Goal: Task Accomplishment & Management: Manage account settings

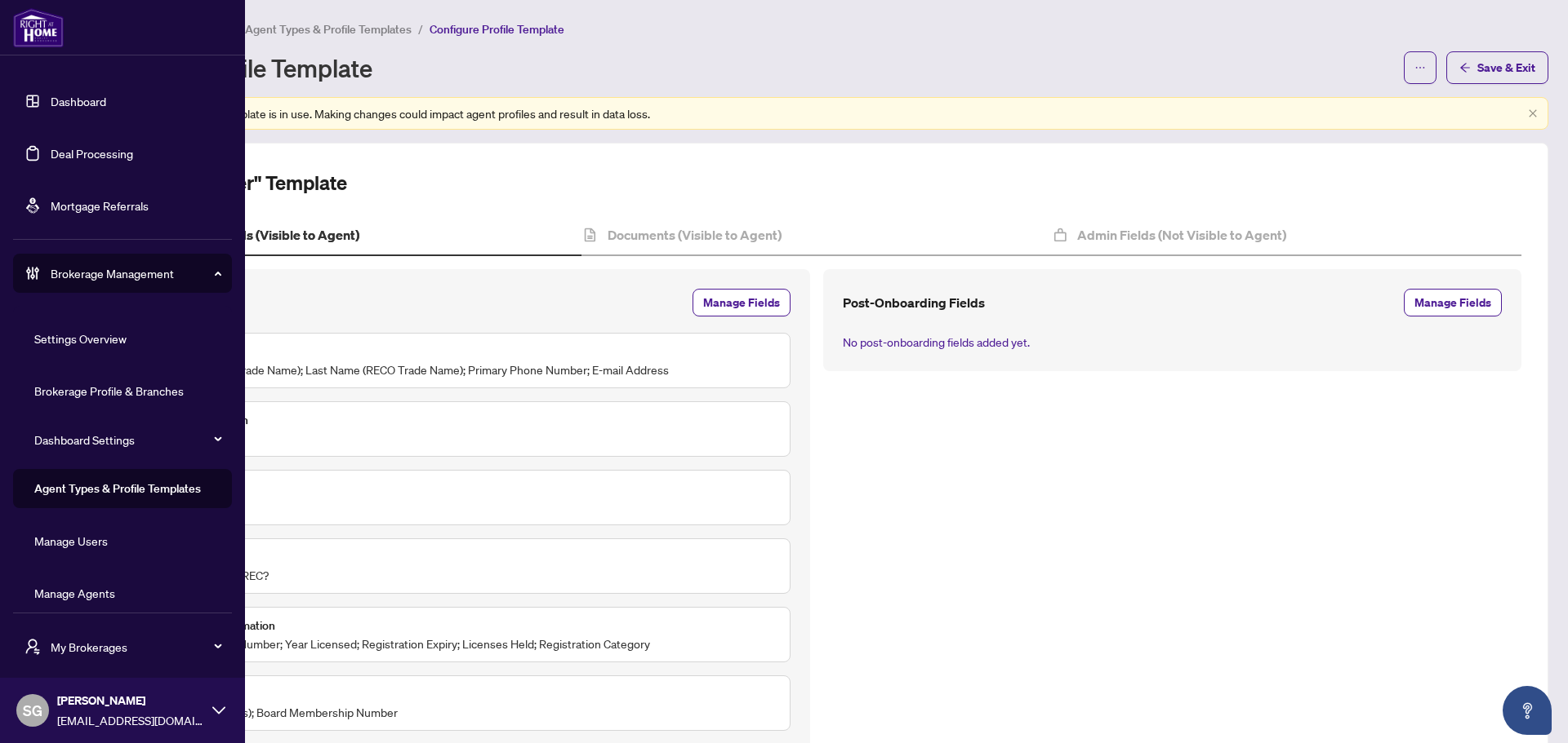
drag, startPoint x: 101, startPoint y: 599, endPoint x: 41, endPoint y: 536, distance: 87.0
click at [101, 599] on link "Manage Agents" at bounding box center [75, 594] width 81 height 15
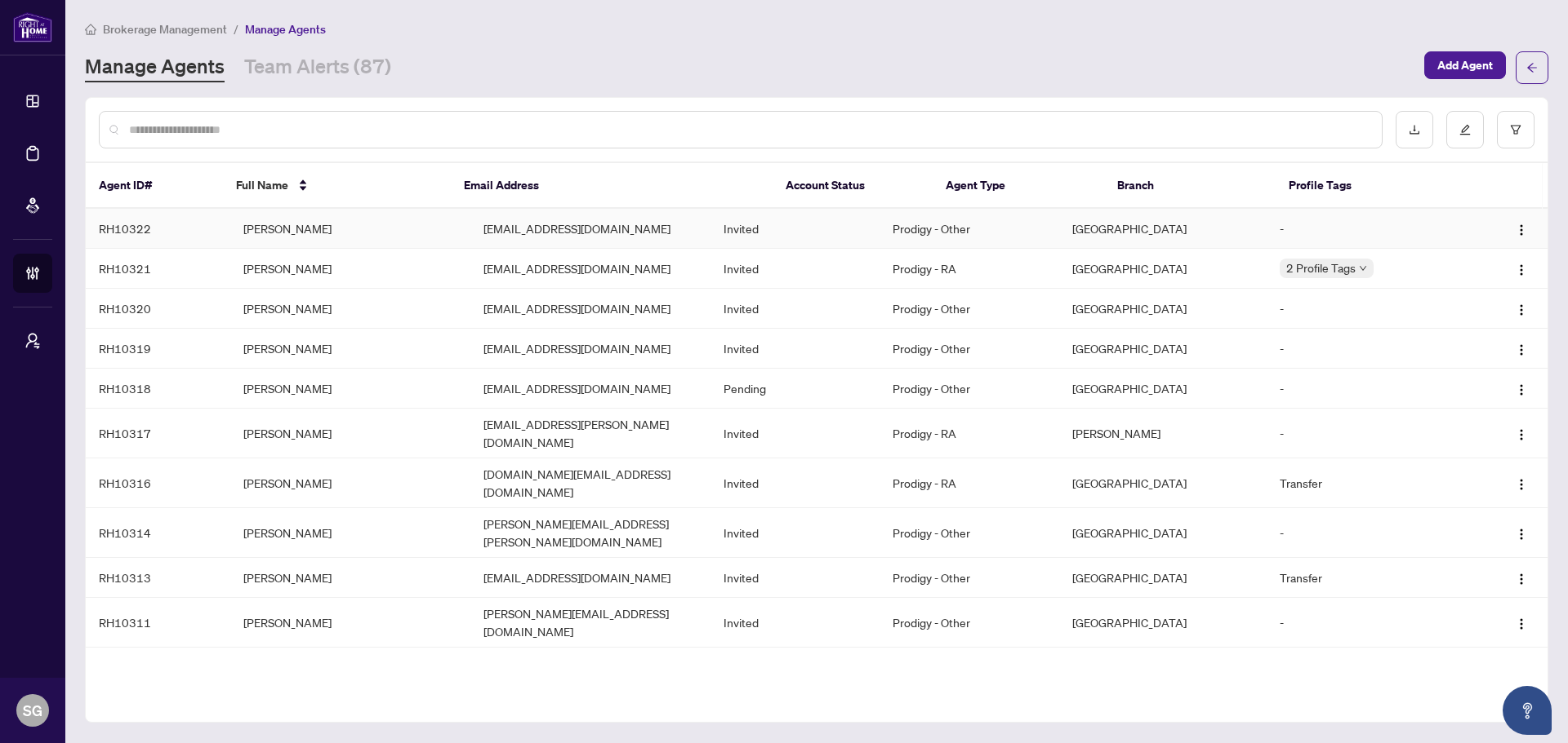
click at [368, 216] on td "[PERSON_NAME]" at bounding box center [350, 229] width 240 height 40
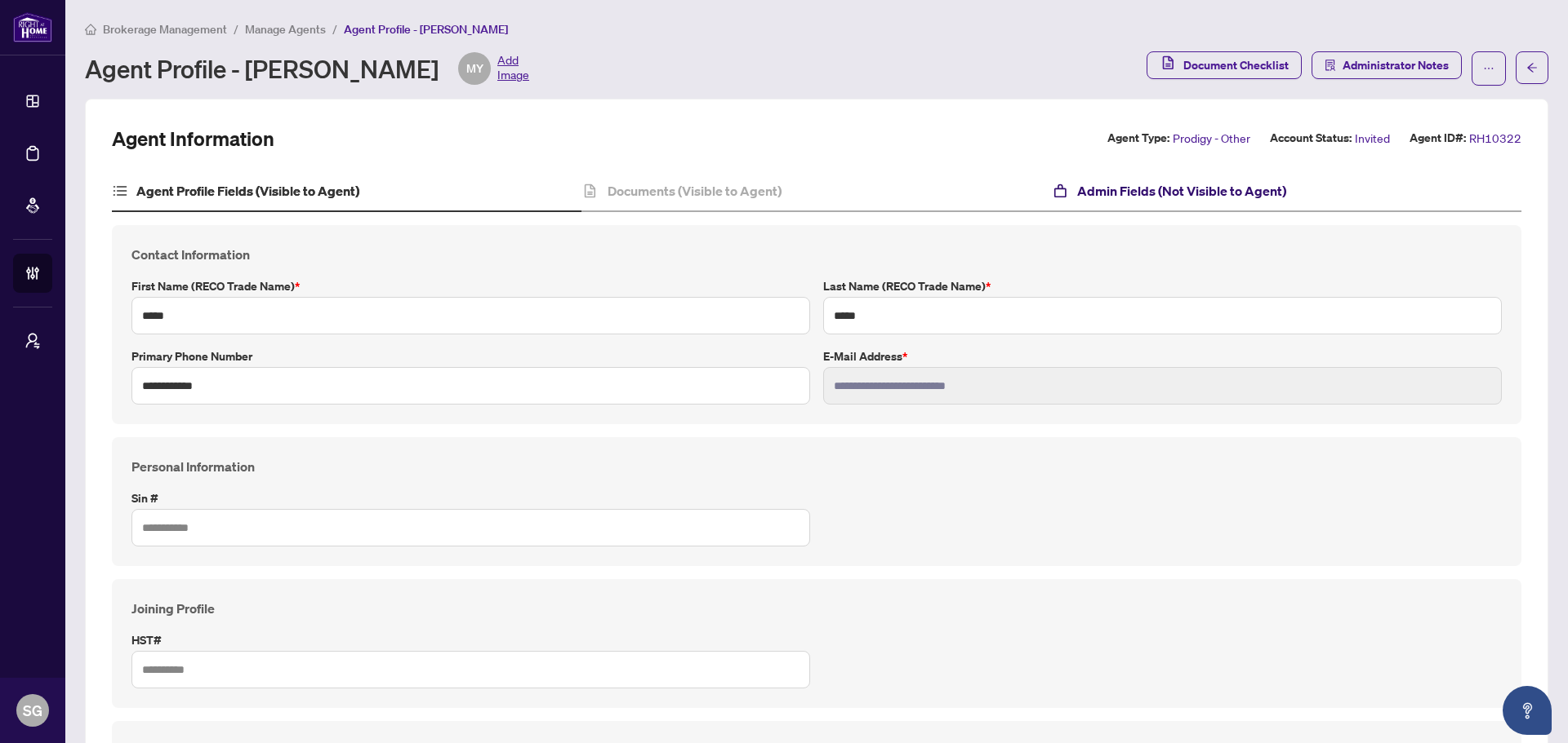
click at [1232, 197] on h4 "Admin Fields (Not Visible to Agent)" at bounding box center [1182, 191] width 209 height 19
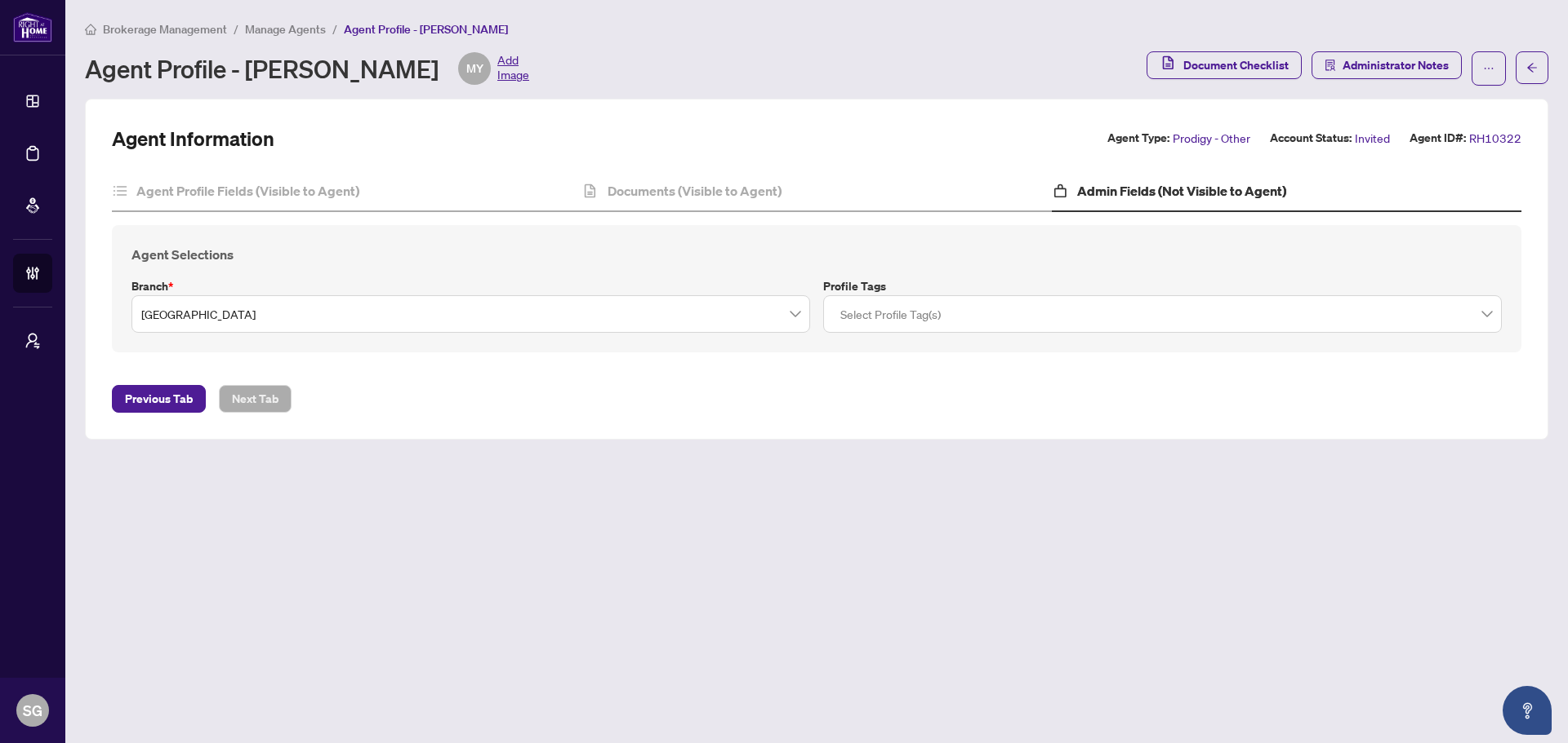
click at [380, 329] on input "search" at bounding box center [463, 316] width 644 height 36
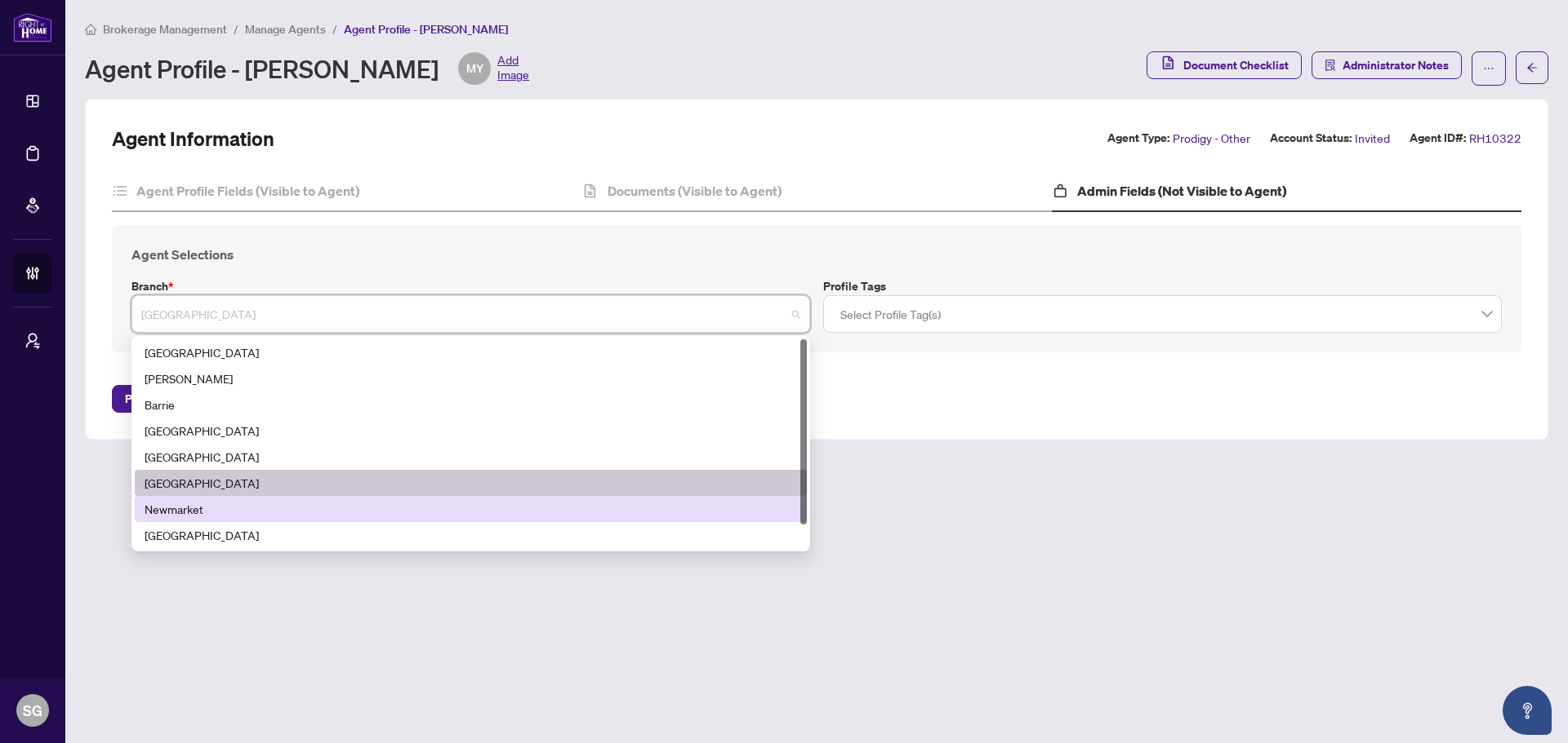
click at [1102, 450] on main "Brokerage Management / Manage Agents / Agent Profile - [PERSON_NAME] Agent Prof…" at bounding box center [816, 372] width 1503 height 743
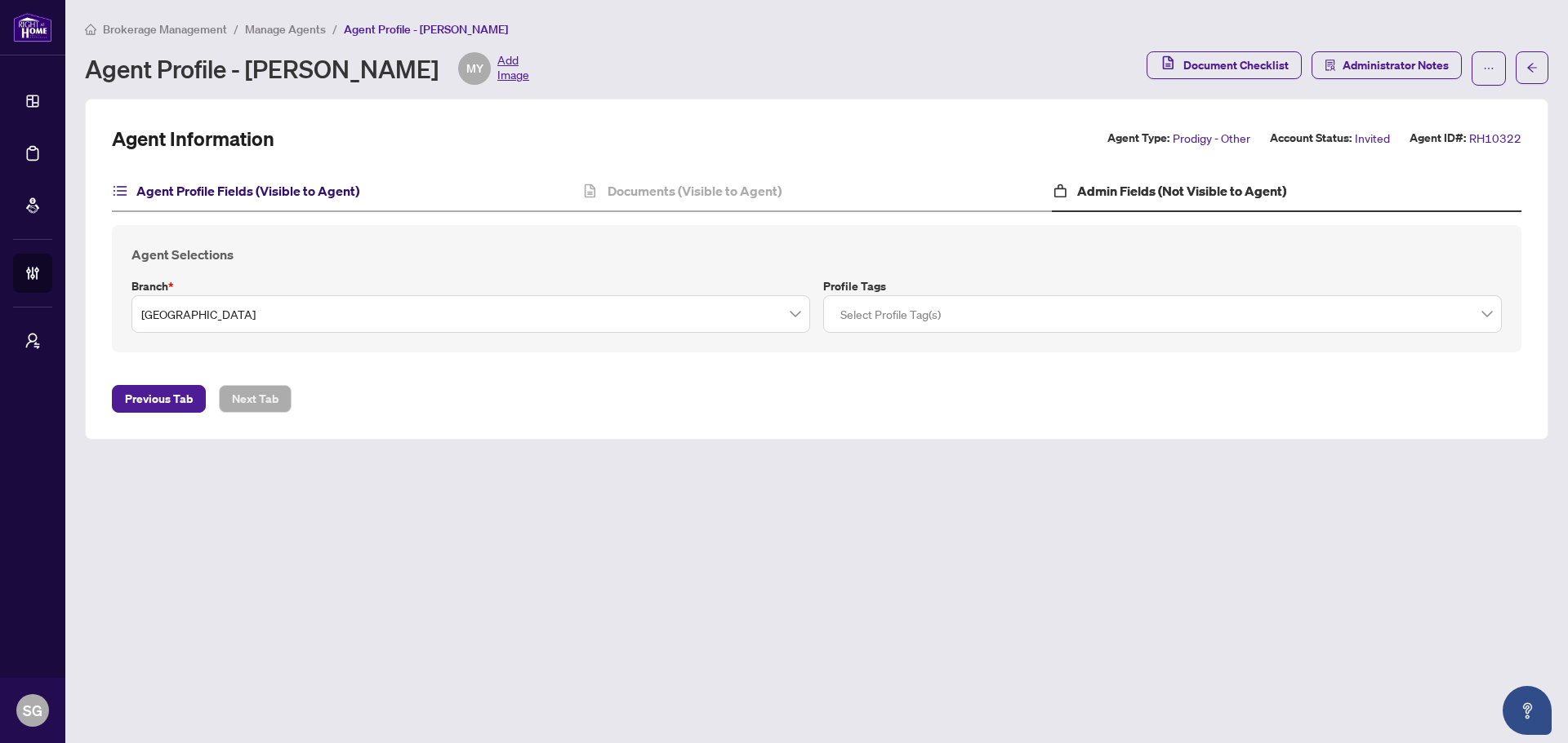
click at [214, 188] on h4 "Agent Profile Fields (Visible to Agent)" at bounding box center [248, 191] width 223 height 19
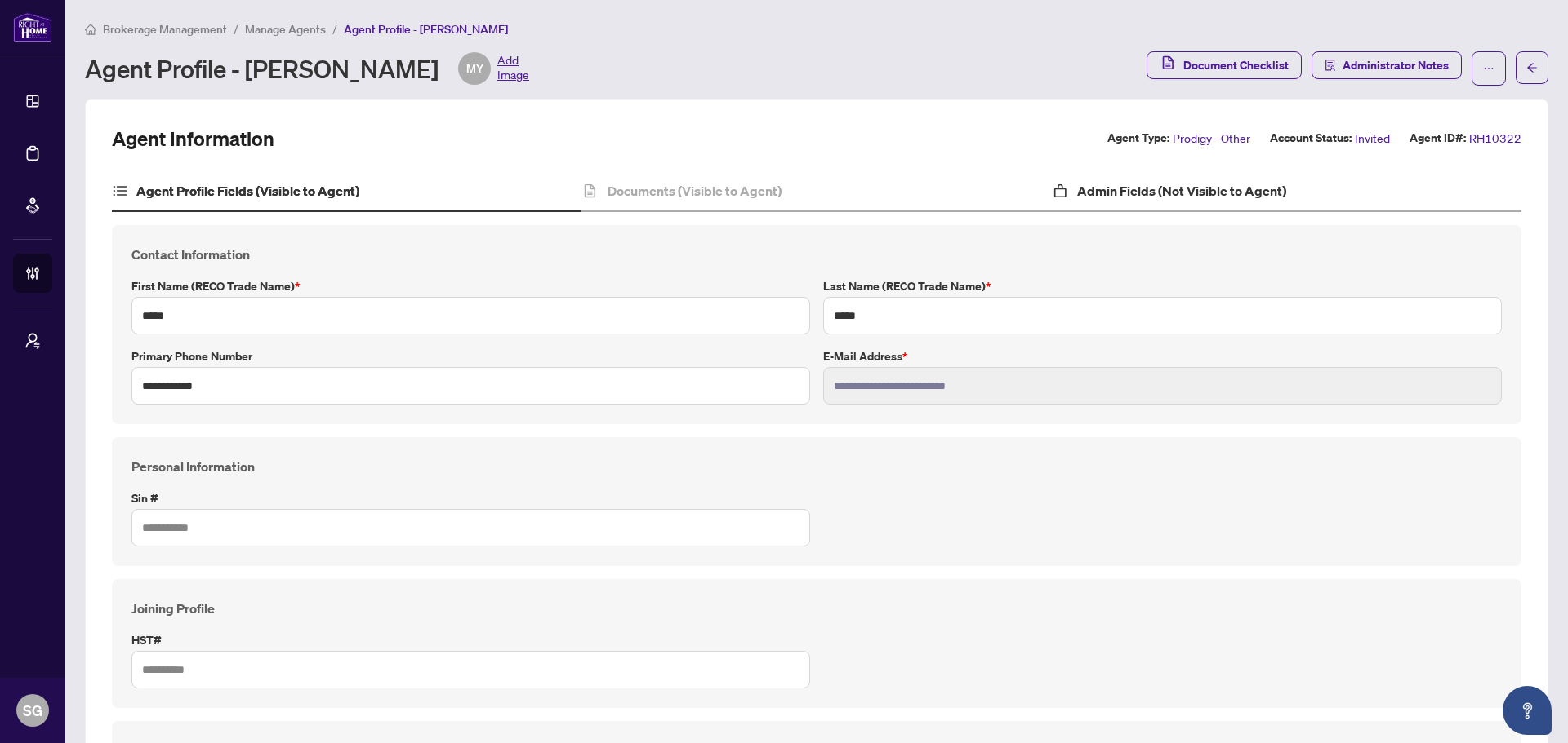
click at [1145, 173] on div "Admin Fields (Not Visible to Agent)" at bounding box center [1286, 192] width 469 height 41
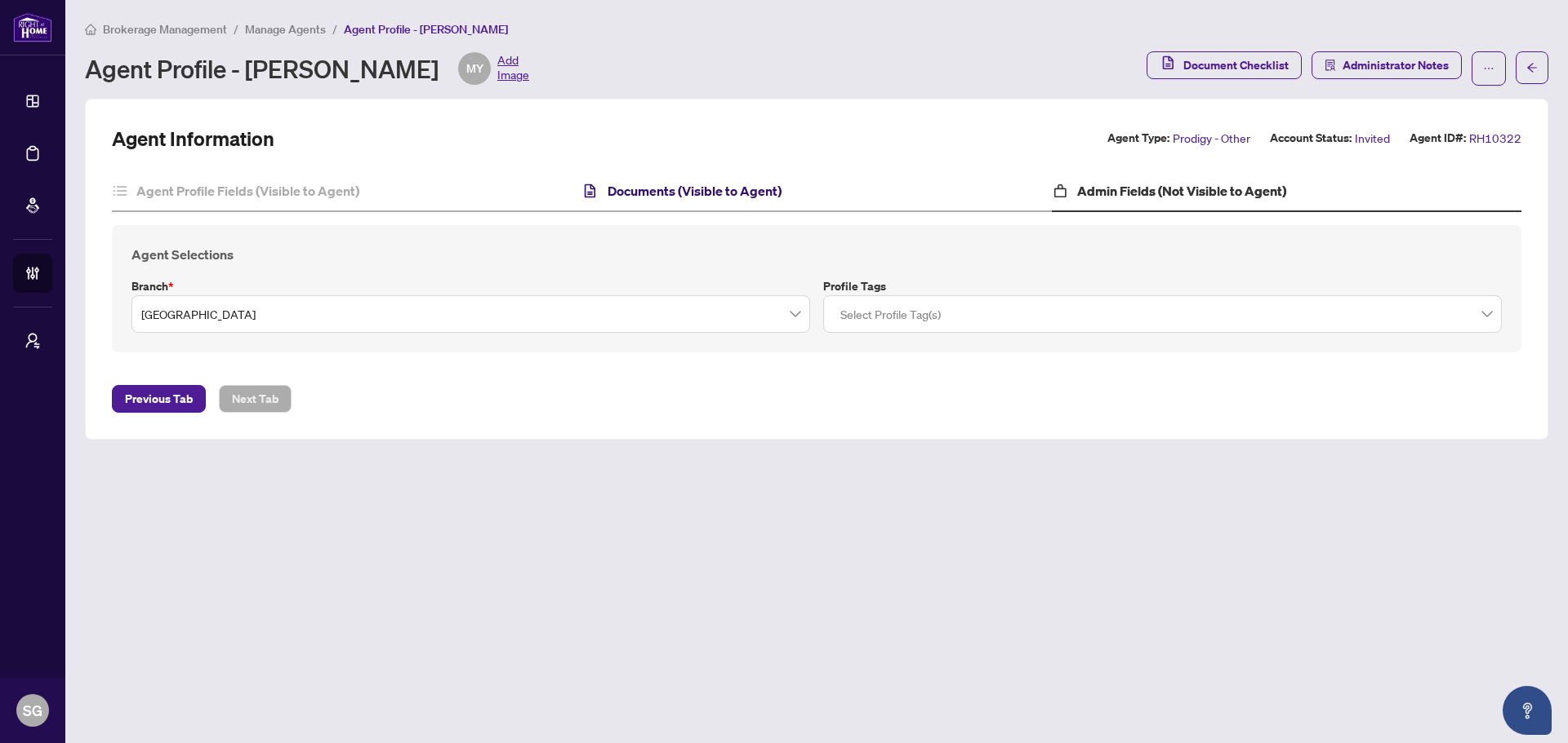
click at [686, 187] on h4 "Documents (Visible to Agent)" at bounding box center [695, 191] width 174 height 19
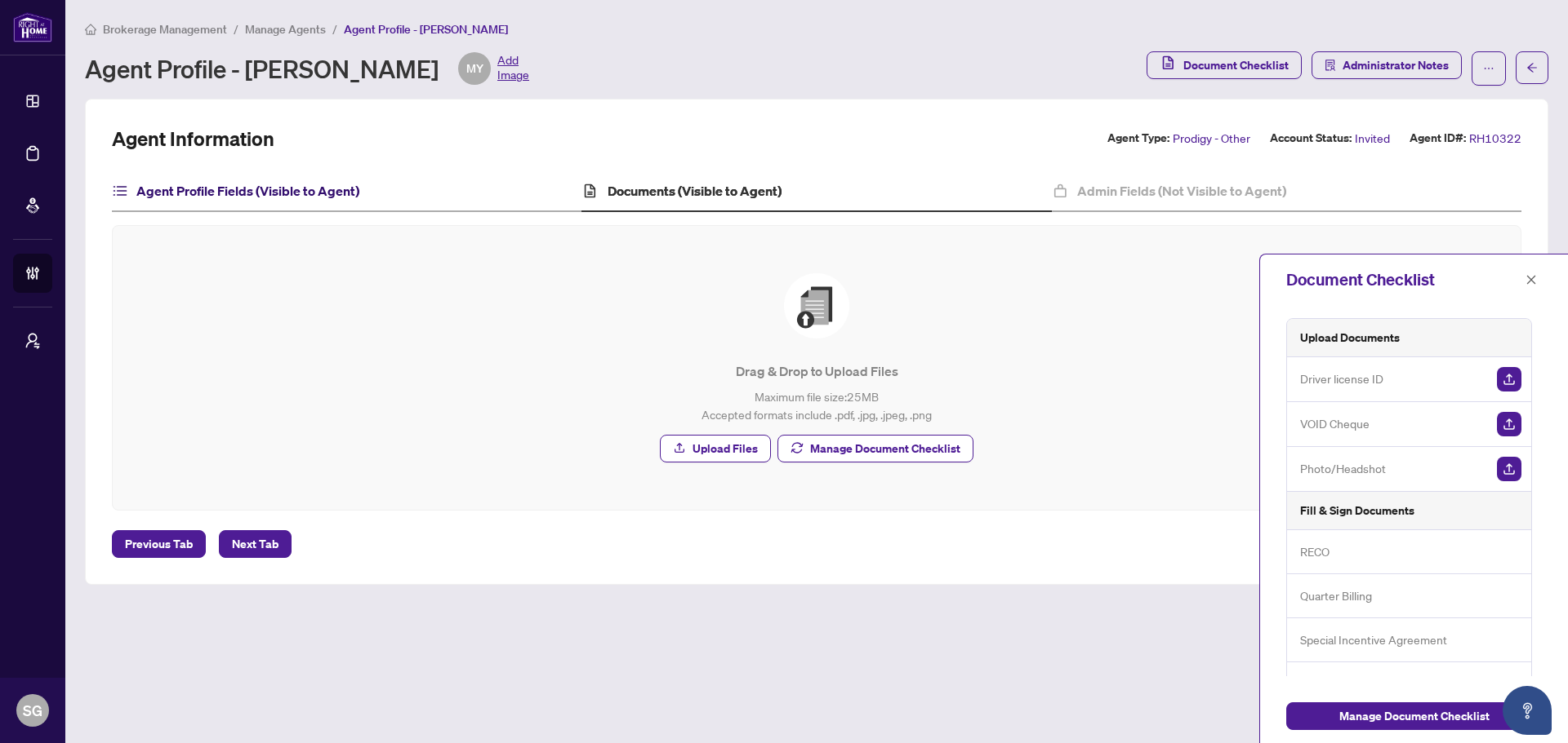
click at [322, 186] on h4 "Agent Profile Fields (Visible to Agent)" at bounding box center [248, 191] width 223 height 19
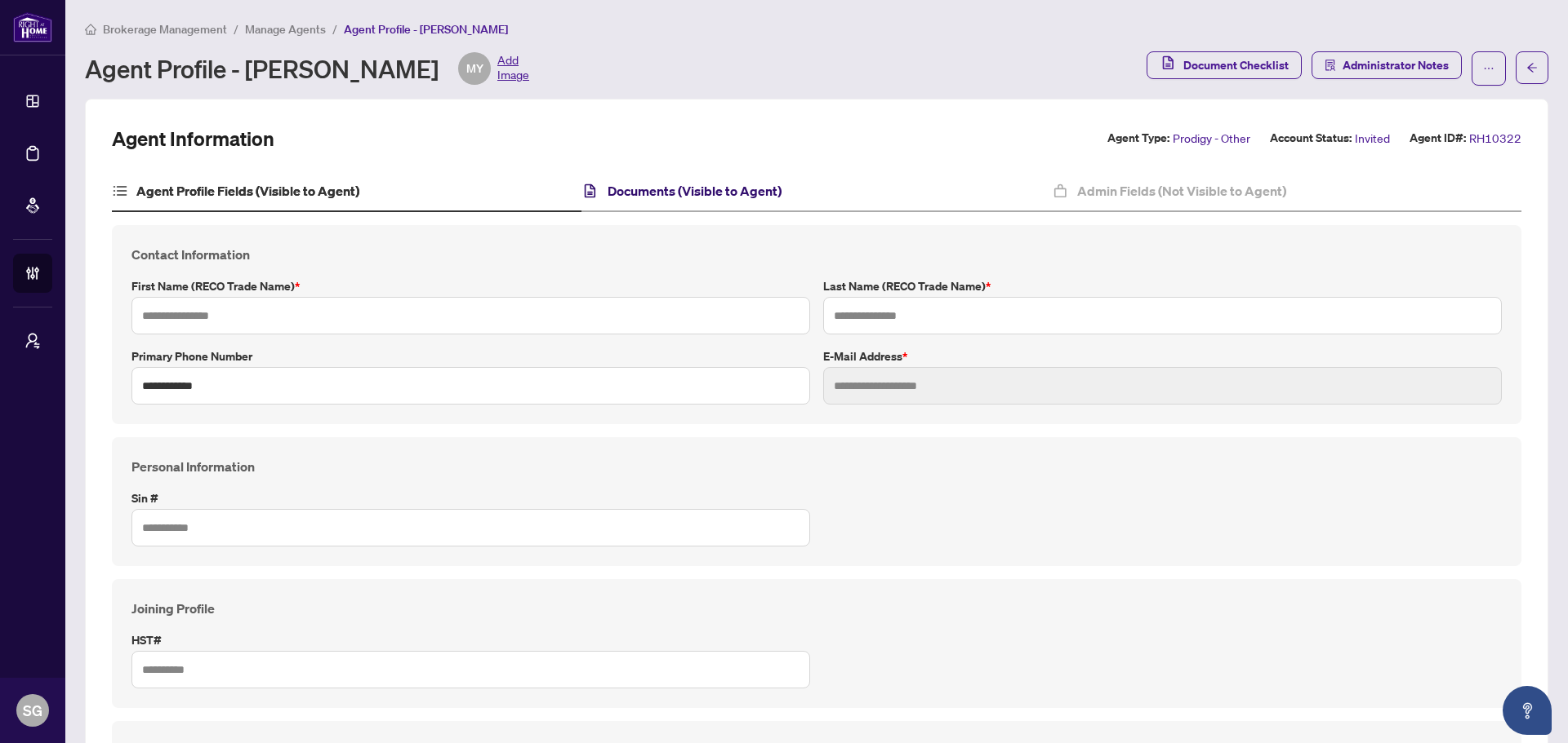
type input "*****"
type input "**********"
click at [740, 182] on h4 "Documents (Visible to Agent)" at bounding box center [695, 191] width 174 height 19
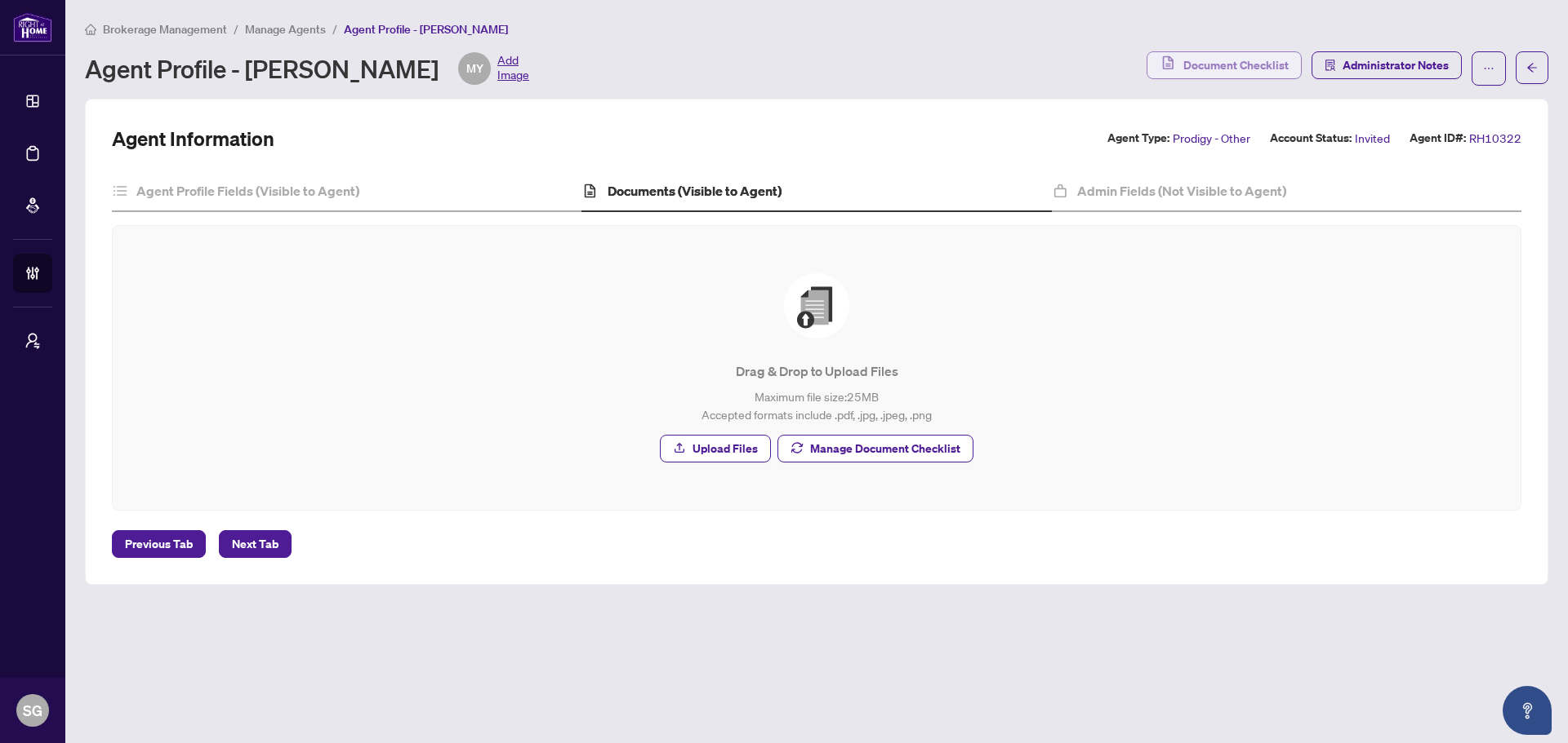
click at [1213, 70] on span "Document Checklist" at bounding box center [1236, 65] width 105 height 26
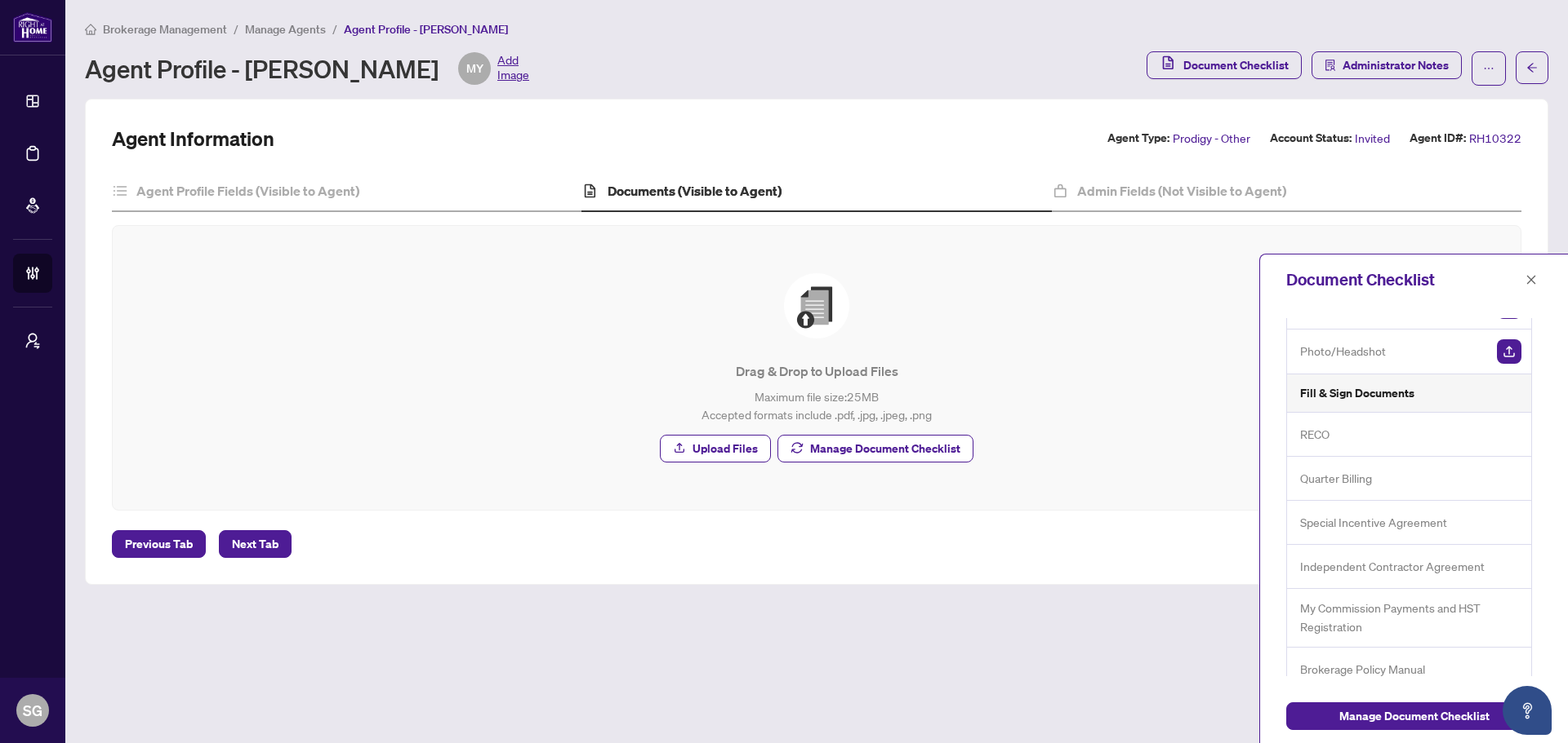
scroll to position [134, 0]
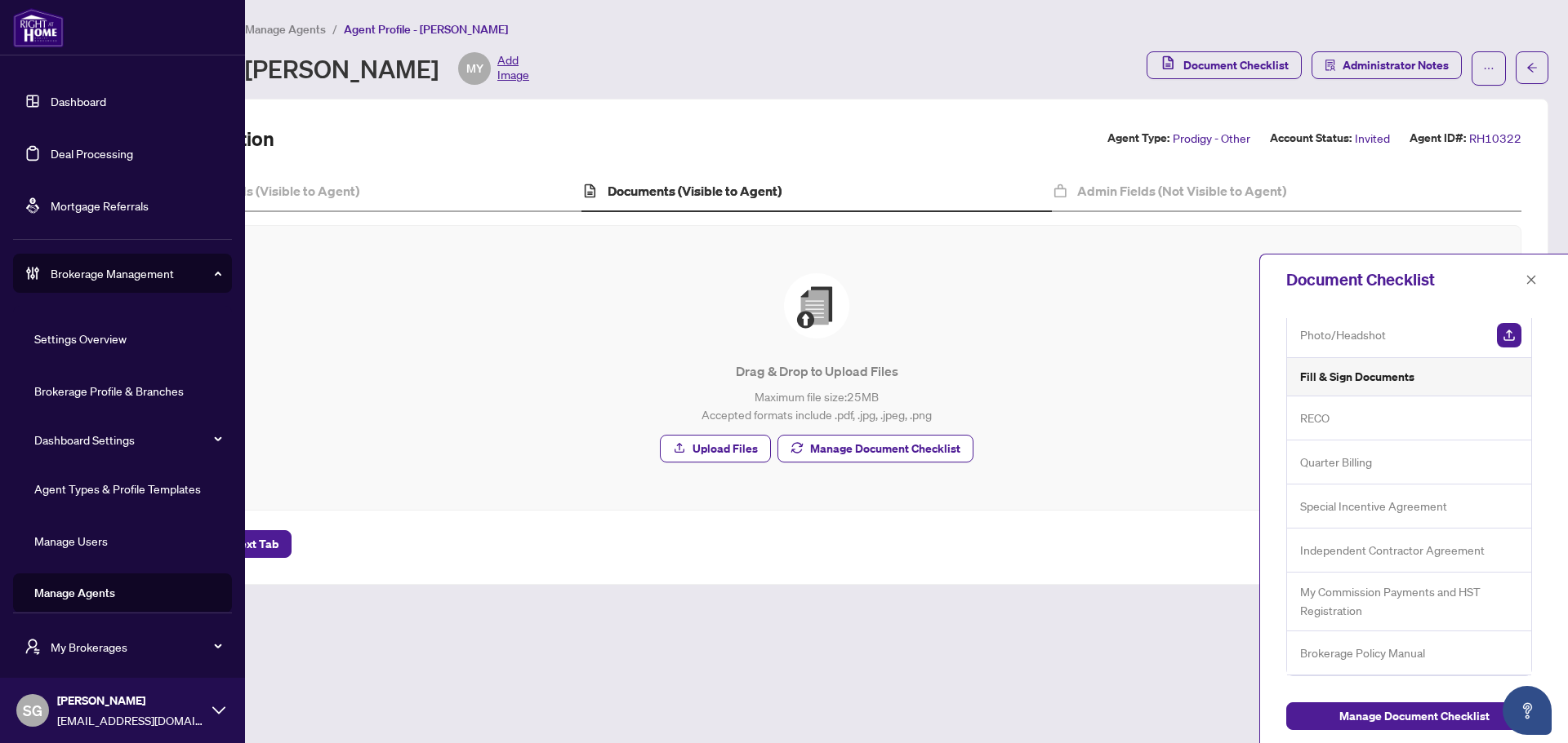
click at [104, 100] on link "Dashboard" at bounding box center [78, 101] width 55 height 15
